Goal: Task Accomplishment & Management: Use online tool/utility

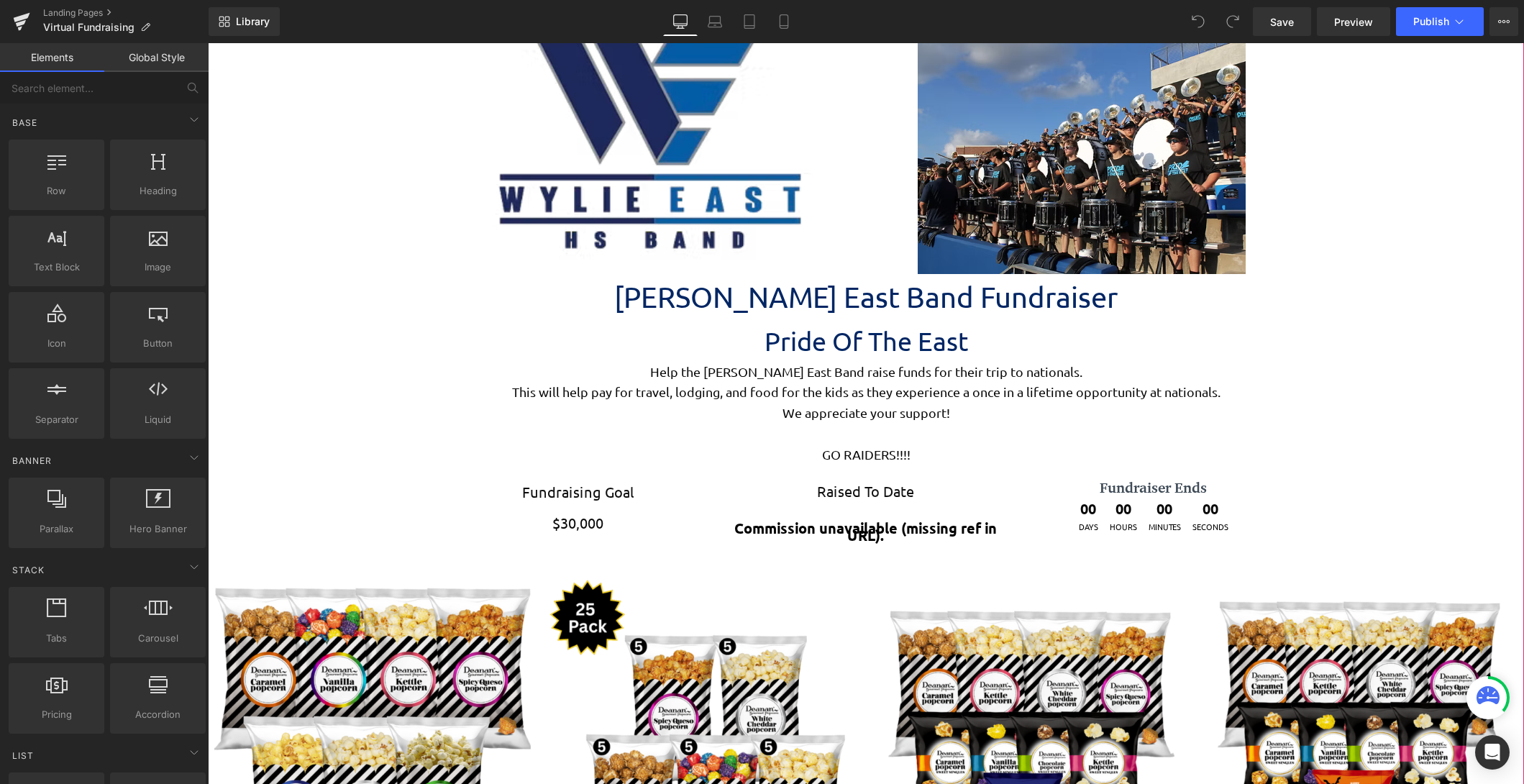
scroll to position [144, 0]
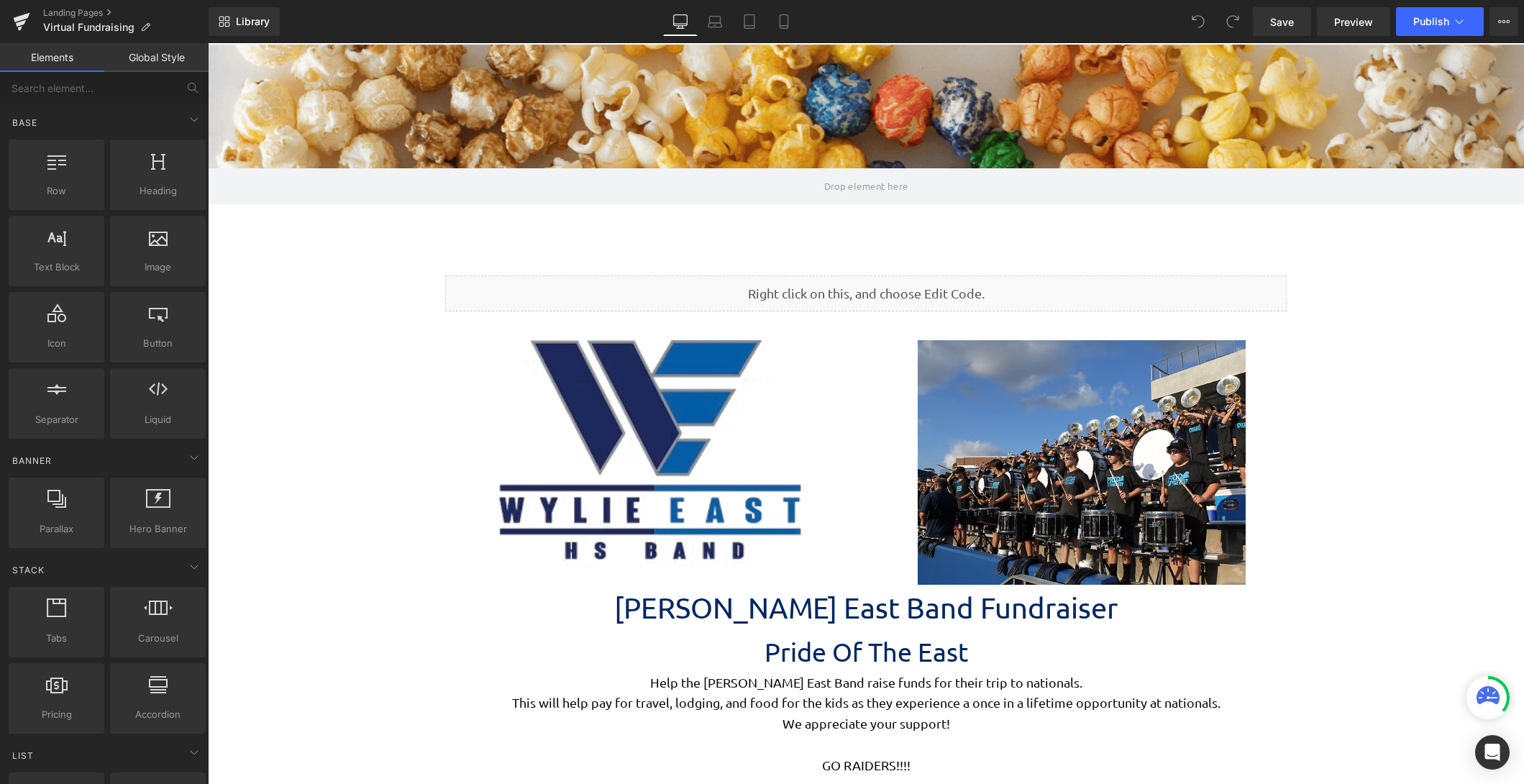
scroll to position [7, 7]
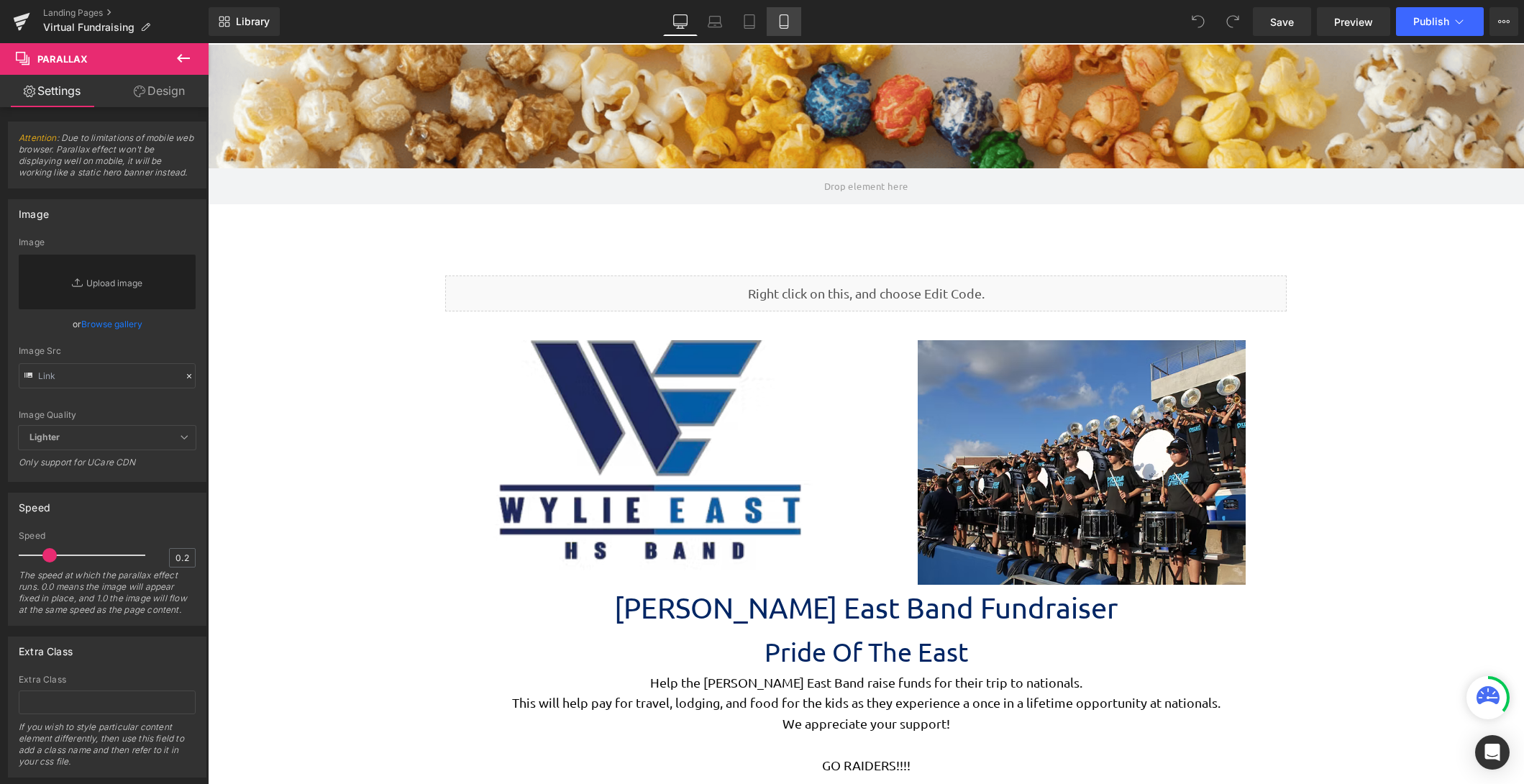
click at [781, 18] on icon at bounding box center [784, 22] width 14 height 14
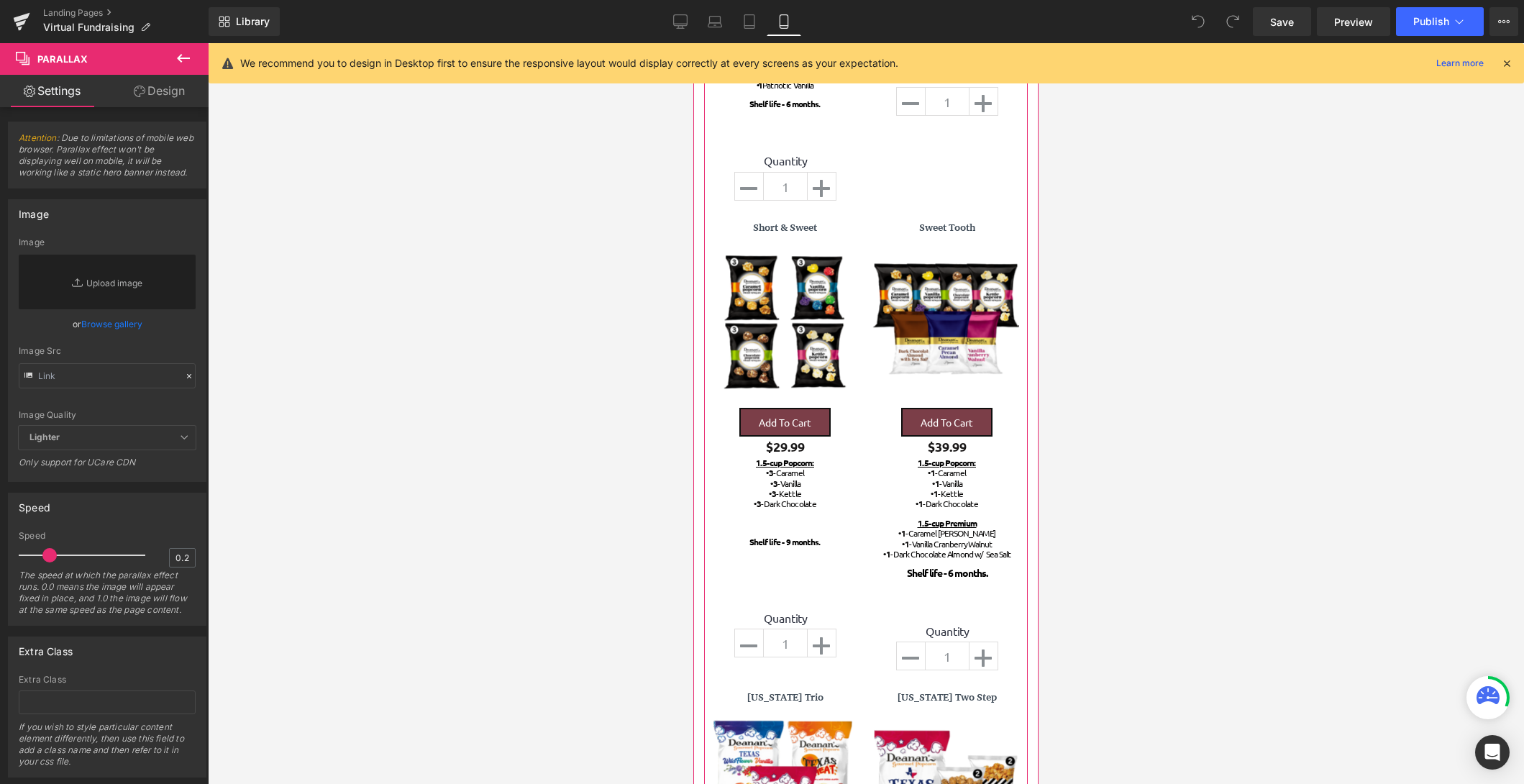
scroll to position [2302, 0]
